Goal: Complete application form

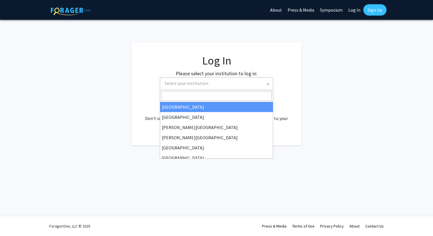
click at [182, 81] on span "Select your institution" at bounding box center [187, 83] width 44 height 6
select select "34"
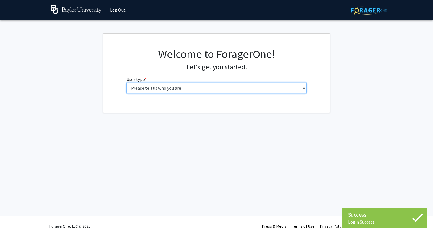
click at [214, 90] on select "Please tell us who you are Undergraduate Student Master's Student Doctoral Cand…" at bounding box center [216, 88] width 180 height 11
click at [213, 92] on select "Please tell us who you are Undergraduate Student Master's Student Doctoral Cand…" at bounding box center [216, 88] width 180 height 11
click at [213, 89] on select "Please tell us who you are Undergraduate Student Master's Student Doctoral Cand…" at bounding box center [216, 88] width 180 height 11
select select "1: undergrad"
click at [126, 83] on select "Please tell us who you are Undergraduate Student Master's Student Doctoral Cand…" at bounding box center [216, 88] width 180 height 11
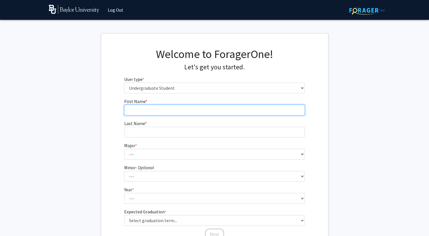
click at [209, 112] on input "First Name * required" at bounding box center [214, 110] width 180 height 11
type input "[PERSON_NAME]"
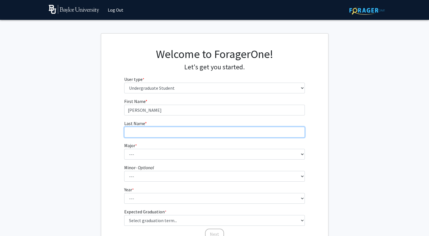
click at [235, 132] on input "Last Name * required" at bounding box center [214, 132] width 180 height 11
type input "[PERSON_NAME]"
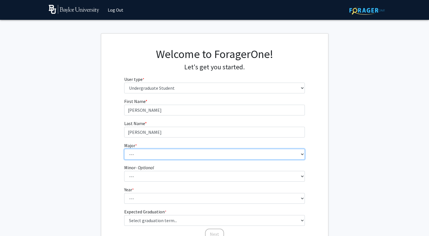
click at [197, 153] on select "--- Accounting American Studies Anthropology Apparel Design & Product Developme…" at bounding box center [214, 154] width 180 height 11
select select "48: 2713"
click at [124, 149] on select "--- Accounting American Studies Anthropology Apparel Design & Product Developme…" at bounding box center [214, 154] width 180 height 11
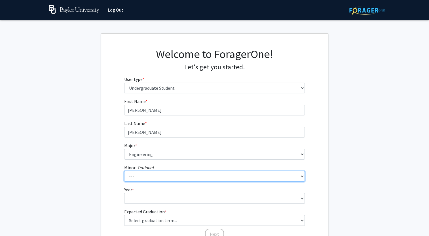
click at [173, 176] on select "--- Advertising American Sign Language American Studies Anthropology Apparel Me…" at bounding box center [214, 176] width 180 height 11
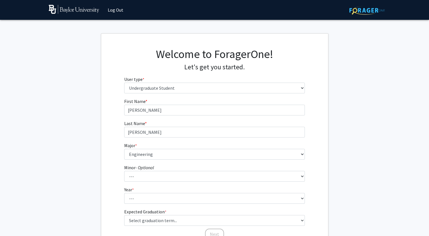
click at [99, 111] on fg-get-started "Welcome to ForagerOne! Let's get you started. User type * required Please tell …" at bounding box center [214, 144] width 429 height 222
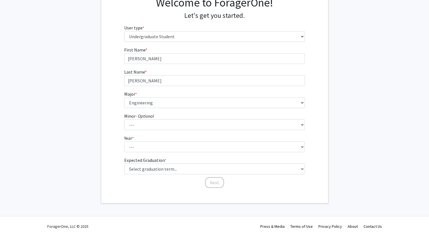
click at [139, 133] on form "First Name * required [PERSON_NAME] Last Name * required [PERSON_NAME] * requir…" at bounding box center [214, 114] width 180 height 137
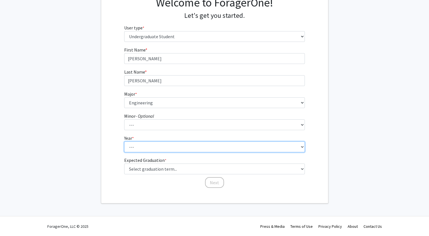
click at [138, 142] on select "--- First-year Sophomore Junior Senior Postbaccalaureate Certificate" at bounding box center [214, 147] width 180 height 11
select select "1: first-year"
click at [124, 142] on select "--- First-year Sophomore Junior Senior Postbaccalaureate Certificate" at bounding box center [214, 147] width 180 height 11
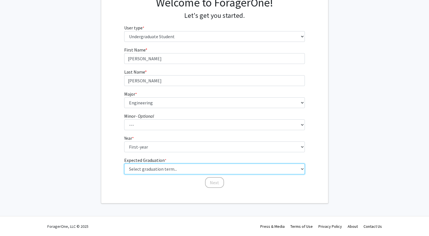
click at [150, 169] on select "Select graduation term... Spring 2025 Summer 2025 Fall 2025 Winter 2025 Spring …" at bounding box center [214, 169] width 180 height 11
select select "17: spring_2029"
click at [124, 164] on select "Select graduation term... Spring 2025 Summer 2025 Fall 2025 Winter 2025 Spring …" at bounding box center [214, 169] width 180 height 11
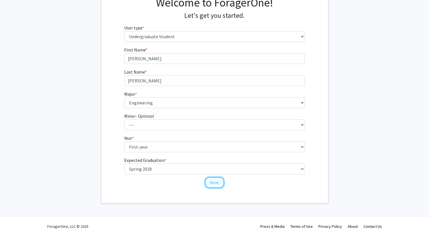
click at [216, 180] on button "Next" at bounding box center [214, 182] width 19 height 11
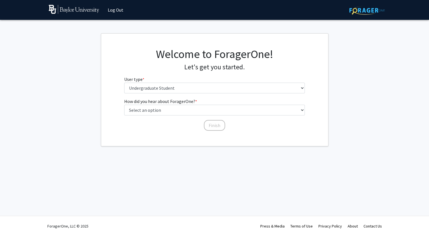
scroll to position [0, 0]
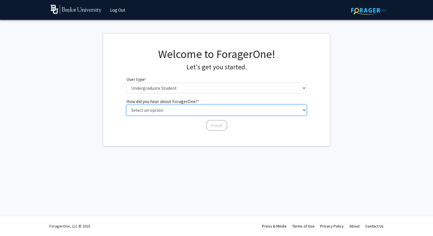
click at [198, 112] on select "Select an option Peer/student recommendation Faculty/staff recommendation Unive…" at bounding box center [216, 110] width 180 height 11
select select "2: faculty_recommendation"
click at [126, 105] on select "Select an option Peer/student recommendation Faculty/staff recommendation Unive…" at bounding box center [216, 110] width 180 height 11
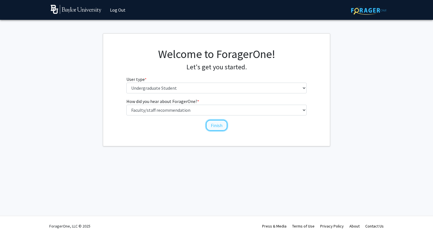
click at [214, 126] on button "Finish" at bounding box center [216, 125] width 21 height 11
